Goal: Task Accomplishment & Management: Complete application form

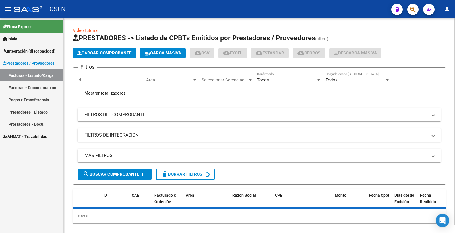
click at [115, 52] on span "Cargar Comprobante" at bounding box center [104, 53] width 54 height 5
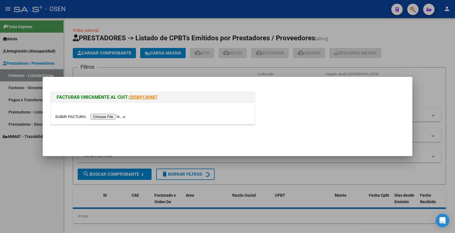
click at [113, 120] on input "file" at bounding box center [91, 117] width 72 height 6
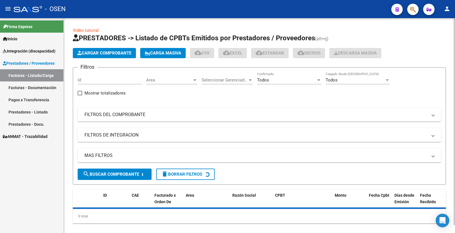
click at [136, 113] on mat-panel-title "FILTROS DEL COMPROBANTE" at bounding box center [255, 115] width 343 height 6
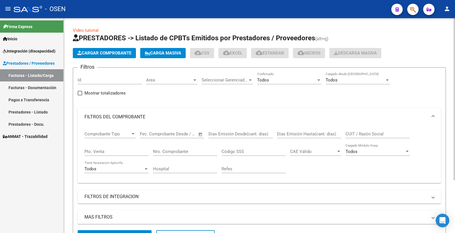
click at [169, 153] on input "Nro. Comprobante" at bounding box center [185, 151] width 64 height 5
paste input "693"
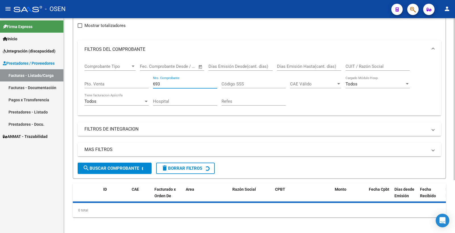
scroll to position [70, 0]
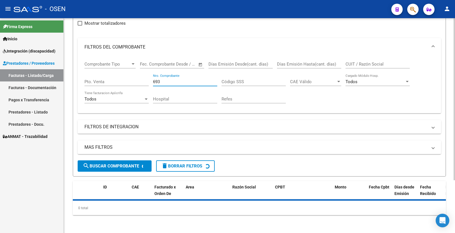
type input "693"
click at [131, 170] on button "search Buscar Comprobante" at bounding box center [115, 166] width 74 height 11
click at [131, 165] on span "search Buscar Comprobante" at bounding box center [111, 166] width 56 height 5
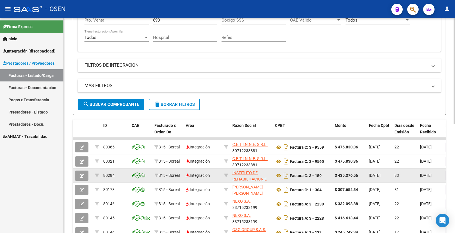
scroll to position [133, 0]
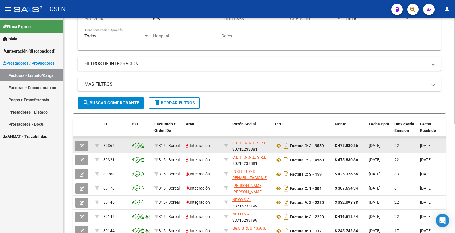
click at [83, 146] on icon "button" at bounding box center [82, 146] width 4 height 4
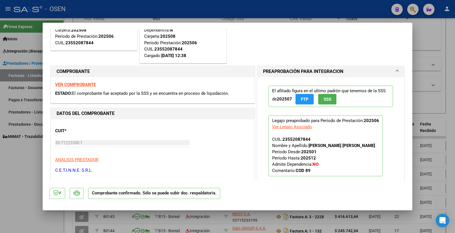
scroll to position [0, 0]
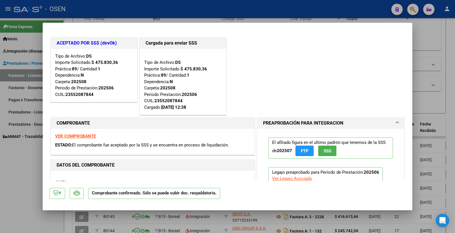
type input "$ 0,00"
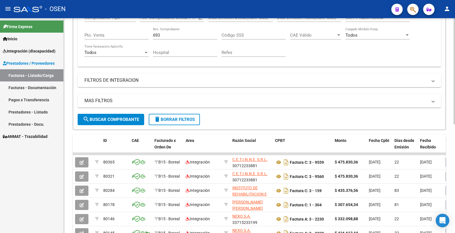
scroll to position [158, 0]
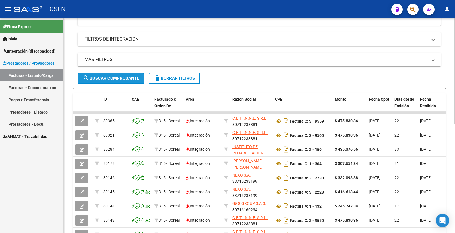
click at [124, 78] on span "search Buscar Comprobante" at bounding box center [111, 78] width 56 height 5
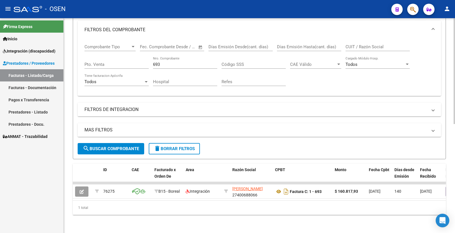
scroll to position [92, 0]
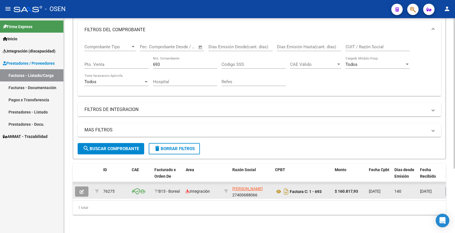
click at [86, 187] on button "button" at bounding box center [81, 192] width 13 height 10
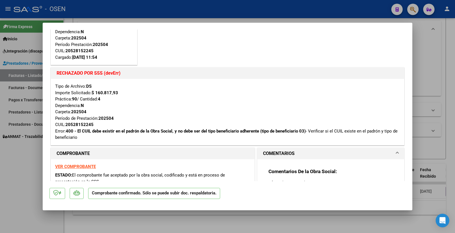
scroll to position [63, 0]
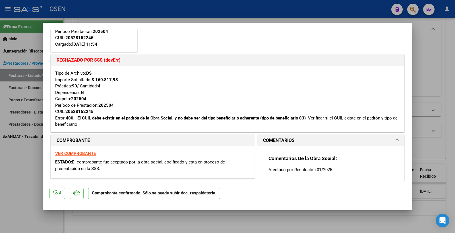
drag, startPoint x: 55, startPoint y: 118, endPoint x: 395, endPoint y: 116, distance: 339.5
click at [395, 116] on div "Tipo de Archivo: DS Importe Solicitado: $ 160.817,93 Práctica: 90 / Cantidad: 4…" at bounding box center [227, 99] width 345 height 58
click at [55, 117] on div "Tipo de Archivo: DS Importe Solicitado: $ 160.817,93 Práctica: 90 / Cantidad: 4…" at bounding box center [227, 99] width 345 height 58
drag, startPoint x: 55, startPoint y: 117, endPoint x: 397, endPoint y: 117, distance: 341.5
click at [397, 117] on div "Tipo de Archivo: DS Importe Solicitado: $ 160.817,93 Práctica: 90 / Cantidad: 4…" at bounding box center [227, 99] width 353 height 66
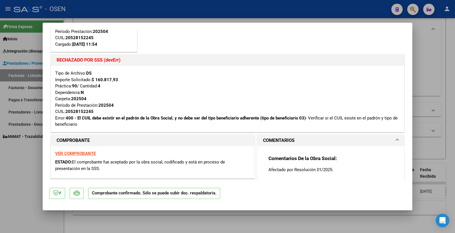
click at [392, 119] on div "Tipo de Archivo: DS Importe Solicitado: $ 160.817,93 Práctica: 90 / Cantidad: 4…" at bounding box center [227, 99] width 345 height 58
click at [53, 117] on div "Tipo de Archivo: DS Importe Solicitado: $ 160.817,93 Práctica: 90 / Cantidad: 4…" at bounding box center [227, 99] width 353 height 66
drag, startPoint x: 55, startPoint y: 118, endPoint x: 402, endPoint y: 117, distance: 346.6
click at [407, 116] on mat-dialog-content "Cargada para enviar SSS Tipo de Archivo: DS Importe Solicitado: $ 160.817,93 Pr…" at bounding box center [228, 106] width 370 height 152
click at [393, 111] on div "Tipo de Archivo: DS Importe Solicitado: $ 160.817,93 Práctica: 90 / Cantidad: 4…" at bounding box center [227, 99] width 345 height 58
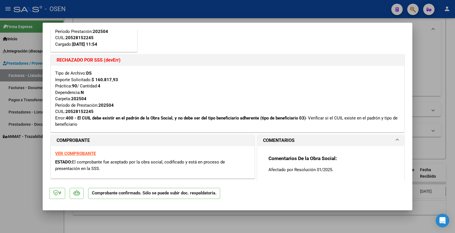
drag, startPoint x: 55, startPoint y: 118, endPoint x: 394, endPoint y: 119, distance: 338.6
click at [392, 120] on div "Tipo de Archivo: DS Importe Solicitado: $ 160.817,93 Práctica: 90 / Cantidad: 4…" at bounding box center [227, 99] width 345 height 58
click at [394, 119] on div "Tipo de Archivo: DS Importe Solicitado: $ 160.817,93 Práctica: 90 / Cantidad: 4…" at bounding box center [227, 99] width 345 height 58
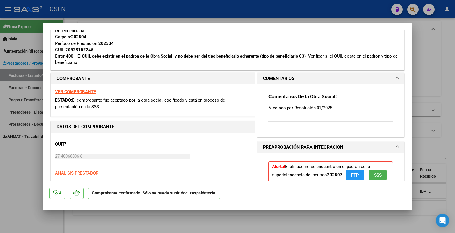
scroll to position [126, 0]
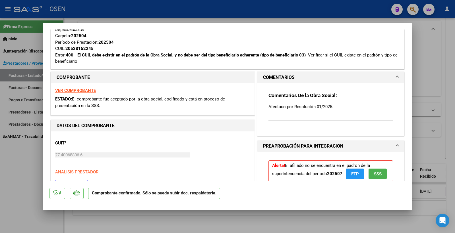
click at [84, 89] on strong "VER COMPROBANTE" at bounding box center [75, 90] width 41 height 5
type input "$ 0,00"
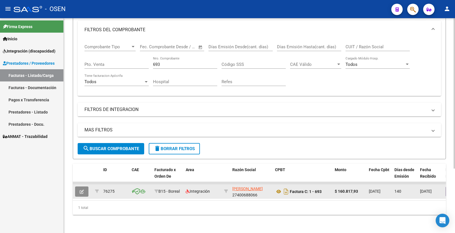
click at [82, 190] on icon "button" at bounding box center [82, 192] width 4 height 4
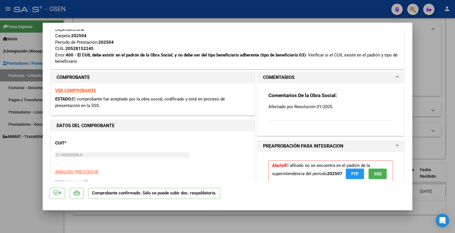
type input "$ 0,00"
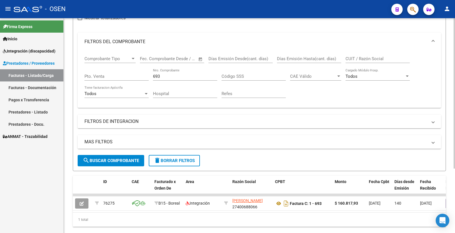
scroll to position [92, 0]
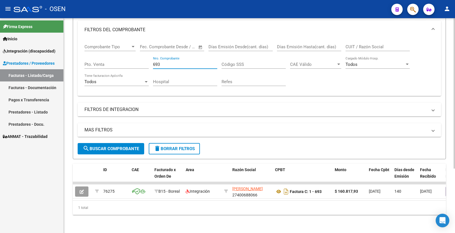
drag, startPoint x: 165, startPoint y: 61, endPoint x: 141, endPoint y: 61, distance: 23.9
click at [141, 61] on div "Comprobante Tipo Comprobante Tipo Fecha inicio – Fecha fin Fec. Comprobante Des…" at bounding box center [259, 65] width 350 height 53
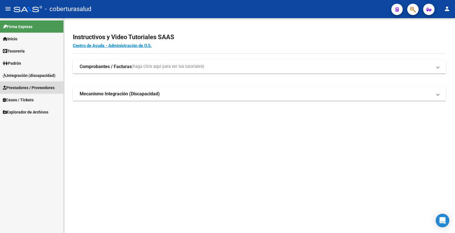
click at [37, 89] on span "Prestadores / Proveedores" at bounding box center [29, 88] width 52 height 6
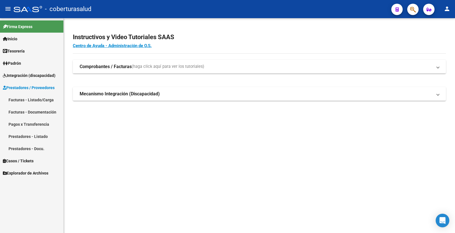
click at [46, 99] on link "Facturas - Listado/Carga" at bounding box center [31, 100] width 63 height 12
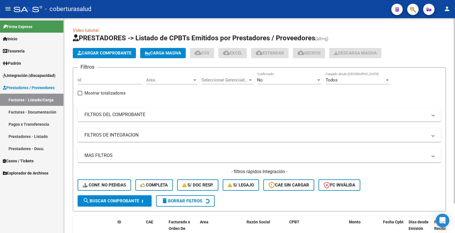
click at [257, 82] on app-drop-down-list "Seleccionar Gerenciador Seleccionar Gerenciador" at bounding box center [229, 81] width 55 height 18
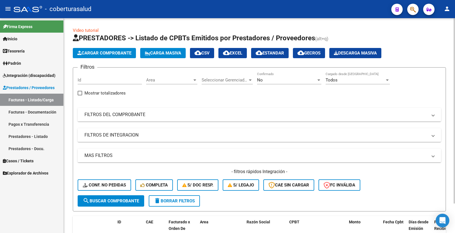
click at [269, 78] on div "No" at bounding box center [286, 80] width 59 height 5
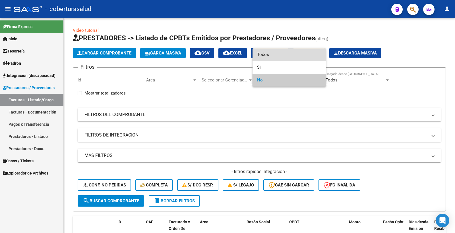
click at [276, 53] on span "Todos" at bounding box center [289, 54] width 64 height 13
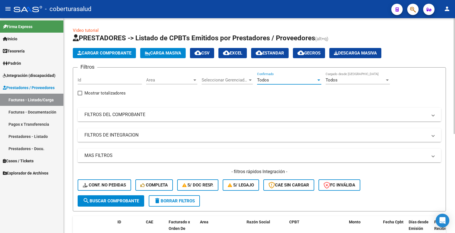
click at [119, 119] on mat-expansion-panel-header "FILTROS DEL COMPROBANTE" at bounding box center [259, 115] width 363 height 14
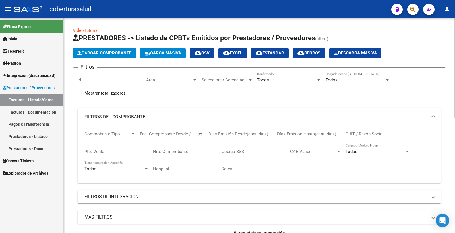
click at [358, 135] on input "CUIT / Razón Social" at bounding box center [377, 134] width 64 height 5
paste input "20553857660"
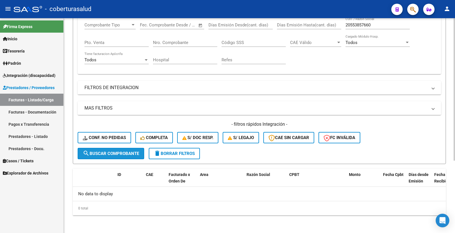
click at [104, 152] on span "search Buscar Comprobante" at bounding box center [111, 153] width 56 height 5
click at [114, 153] on span "search Buscar Comprobante" at bounding box center [111, 153] width 56 height 5
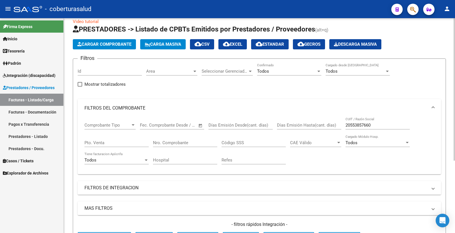
scroll to position [0, 0]
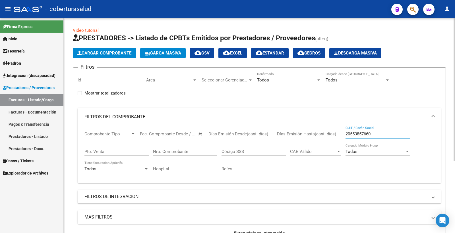
click at [362, 132] on input "20553857660" at bounding box center [377, 134] width 64 height 5
click at [376, 130] on div "20553857660 CUIT / Razón Social" at bounding box center [377, 132] width 64 height 12
drag, startPoint x: 376, startPoint y: 135, endPoint x: 335, endPoint y: 129, distance: 42.0
click at [340, 135] on div "Comprobante Tipo Comprobante Tipo Fecha inicio – Fecha fin Fec. Comprobante Des…" at bounding box center [259, 152] width 350 height 53
paste input "7400688066"
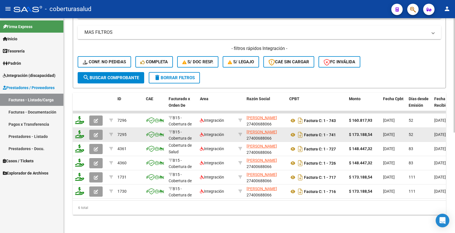
type input "27400688066"
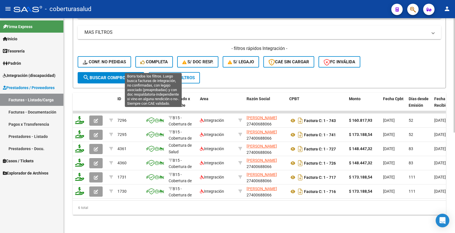
scroll to position [95, 0]
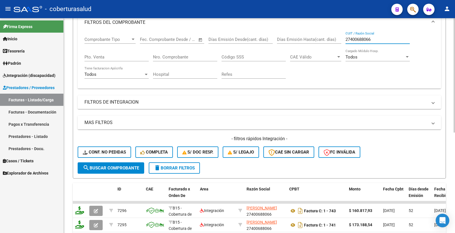
click at [172, 55] on input "Nro. Comprobante" at bounding box center [185, 57] width 64 height 5
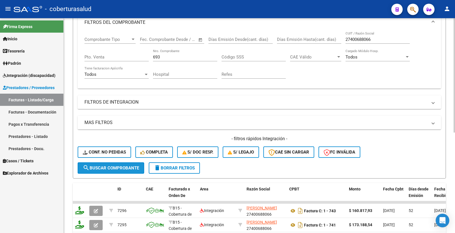
click at [129, 166] on span "search Buscar Comprobante" at bounding box center [111, 168] width 56 height 5
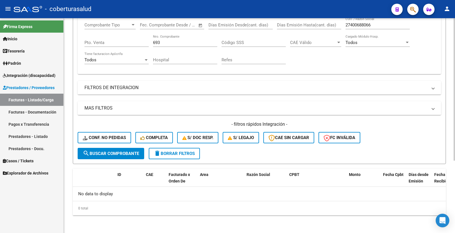
scroll to position [78, 0]
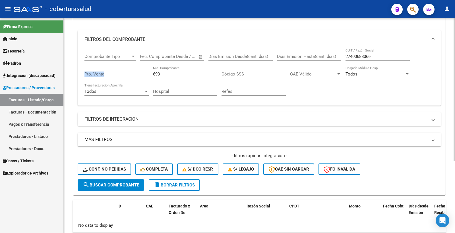
drag, startPoint x: 165, startPoint y: 77, endPoint x: 134, endPoint y: 73, distance: 31.6
click at [134, 73] on div "Comprobante Tipo Comprobante Tipo Fecha inicio – Fecha fin Fec. Comprobante Des…" at bounding box center [259, 75] width 350 height 53
click at [166, 76] on input "693" at bounding box center [185, 74] width 64 height 5
type input "6"
click at [124, 189] on button "search Buscar Comprobante" at bounding box center [111, 185] width 67 height 11
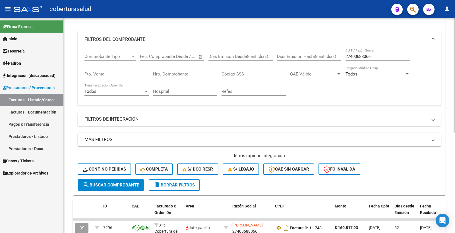
click at [169, 74] on input "Nro. Comprobante" at bounding box center [185, 74] width 64 height 5
type input "693"
click at [116, 185] on span "search Buscar Comprobante" at bounding box center [111, 185] width 56 height 5
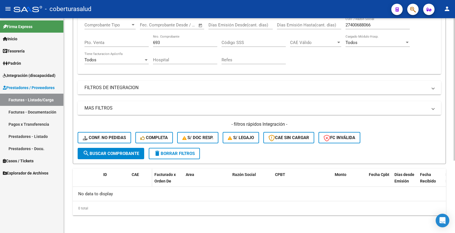
scroll to position [15, 0]
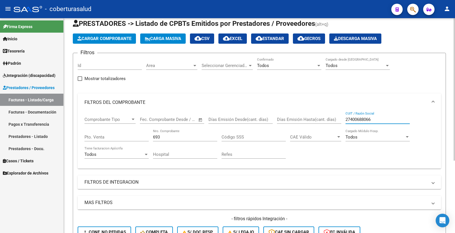
drag, startPoint x: 380, startPoint y: 118, endPoint x: 331, endPoint y: 118, distance: 49.2
click at [331, 118] on div "Comprobante Tipo Comprobante Tipo Fecha inicio – Fecha fin Fec. Comprobante Des…" at bounding box center [259, 138] width 350 height 53
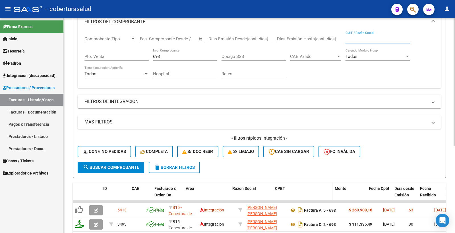
scroll to position [147, 0]
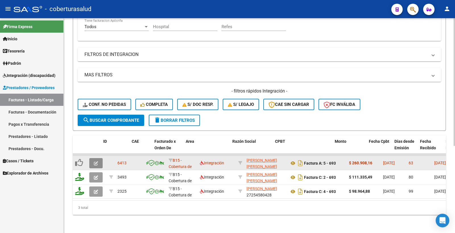
click at [96, 161] on icon "button" at bounding box center [96, 163] width 4 height 4
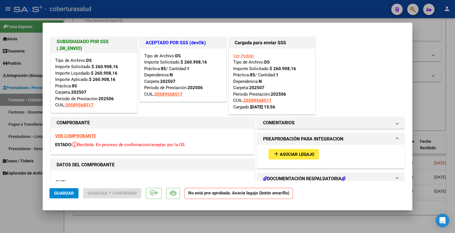
scroll to position [0, 0]
type input "$ 0,00"
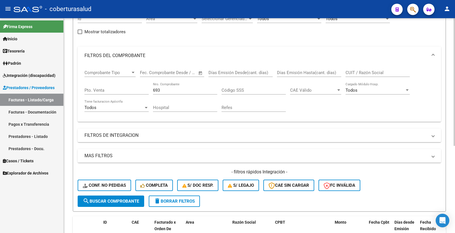
scroll to position [52, 0]
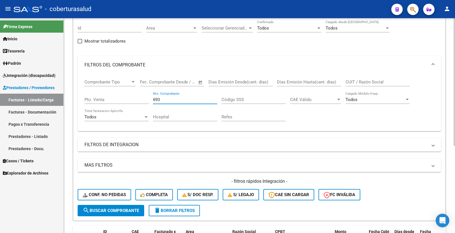
drag, startPoint x: 177, startPoint y: 101, endPoint x: 118, endPoint y: 96, distance: 59.6
click at [118, 96] on div "Comprobante Tipo Comprobante Tipo Fecha inicio – Fecha fin Fec. Comprobante Des…" at bounding box center [259, 100] width 350 height 53
click at [357, 80] on input "CUIT / Razón Social" at bounding box center [377, 82] width 64 height 5
paste input "27400688066"
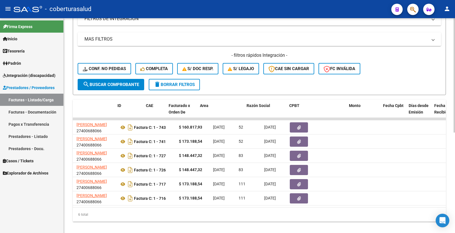
scroll to position [0, 0]
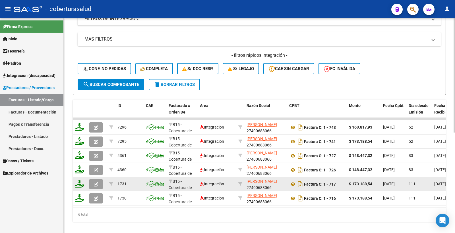
type input "27400688066"
click at [101, 187] on button "button" at bounding box center [95, 184] width 13 height 10
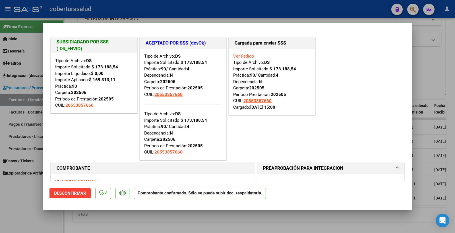
type input "$ 0,00"
